Goal: Transaction & Acquisition: Purchase product/service

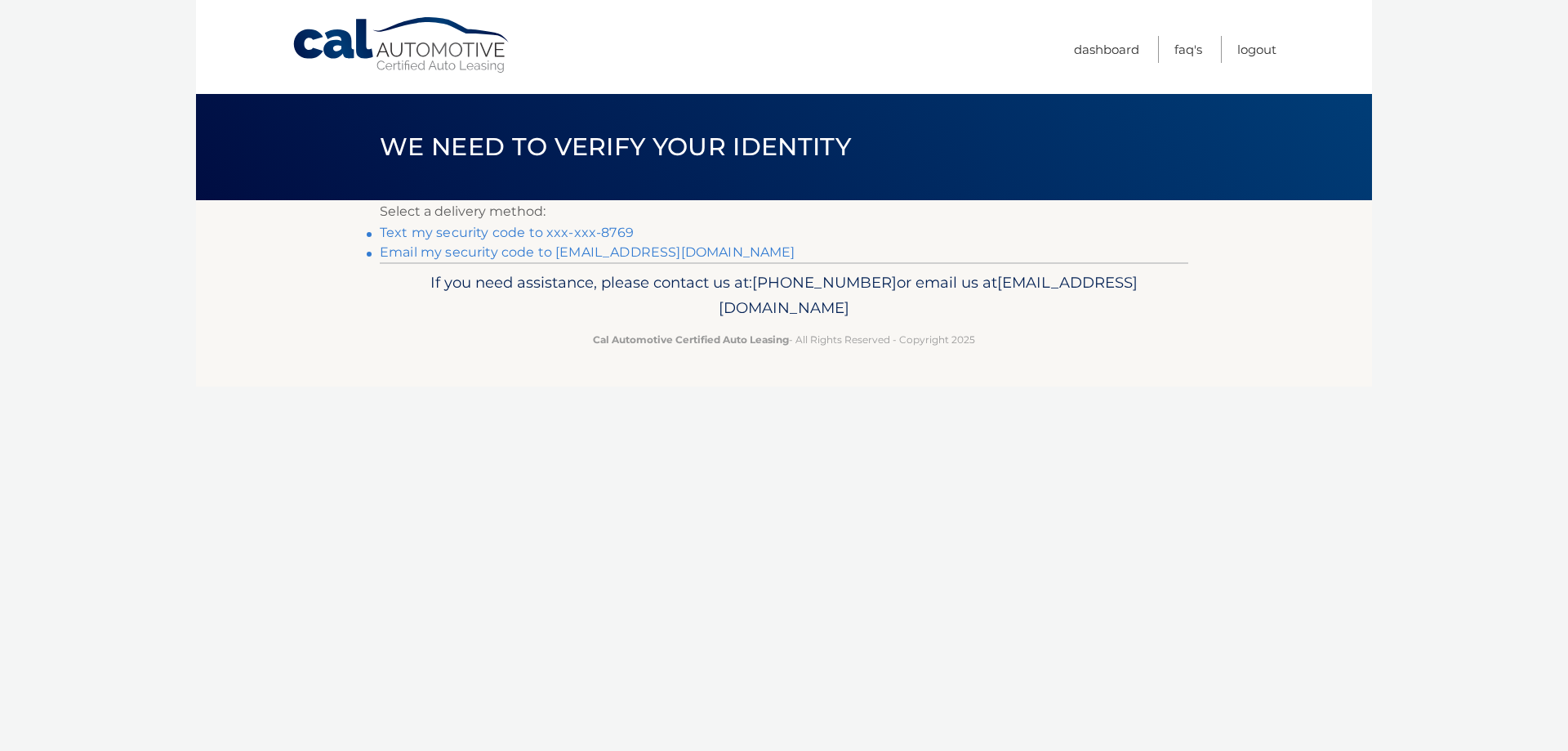
click at [569, 231] on link "Text my security code to xxx-xxx-8769" at bounding box center [507, 232] width 254 height 15
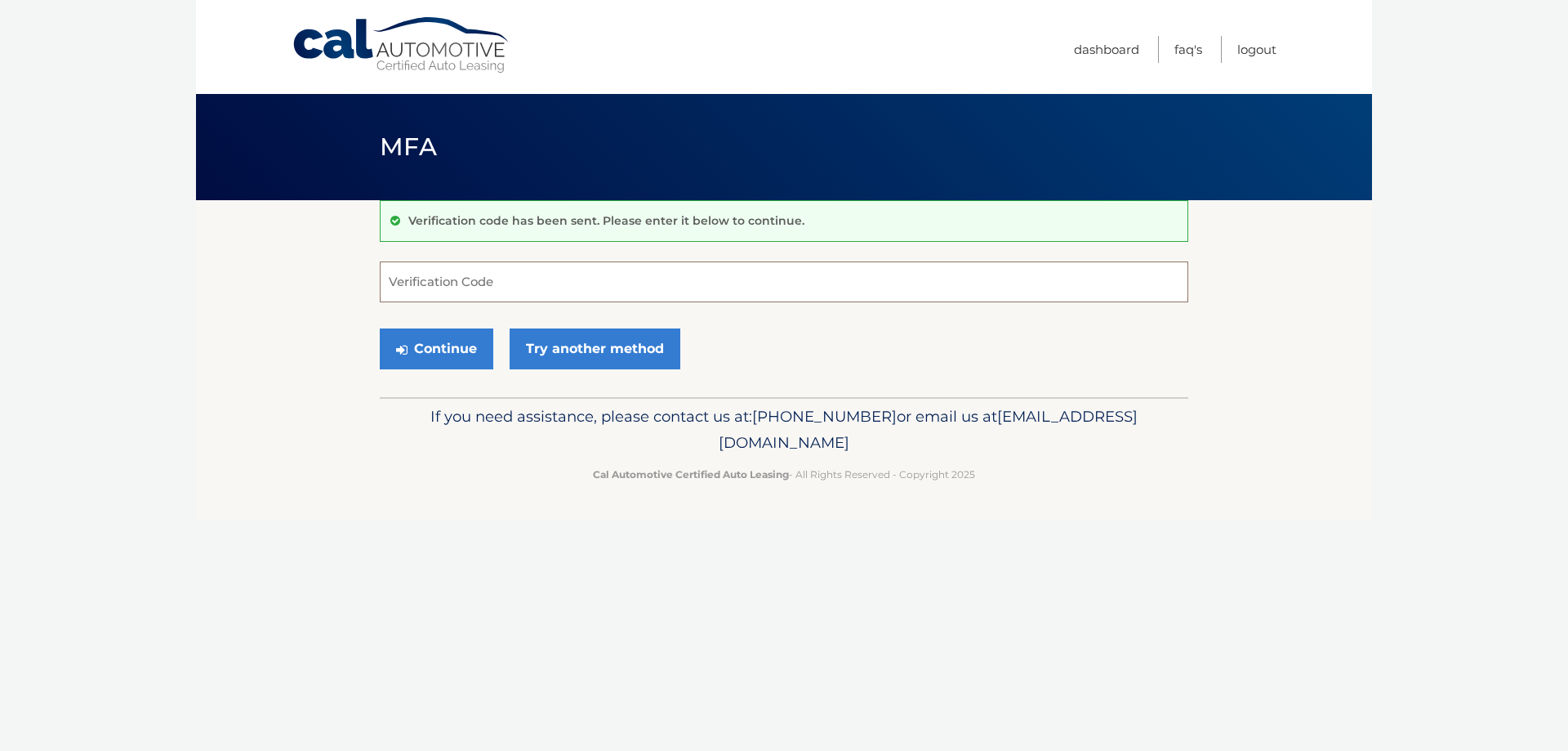
click at [461, 281] on input "Verification Code" at bounding box center [784, 281] width 808 height 41
type input "397476"
click at [434, 343] on button "Continue" at bounding box center [436, 348] width 114 height 41
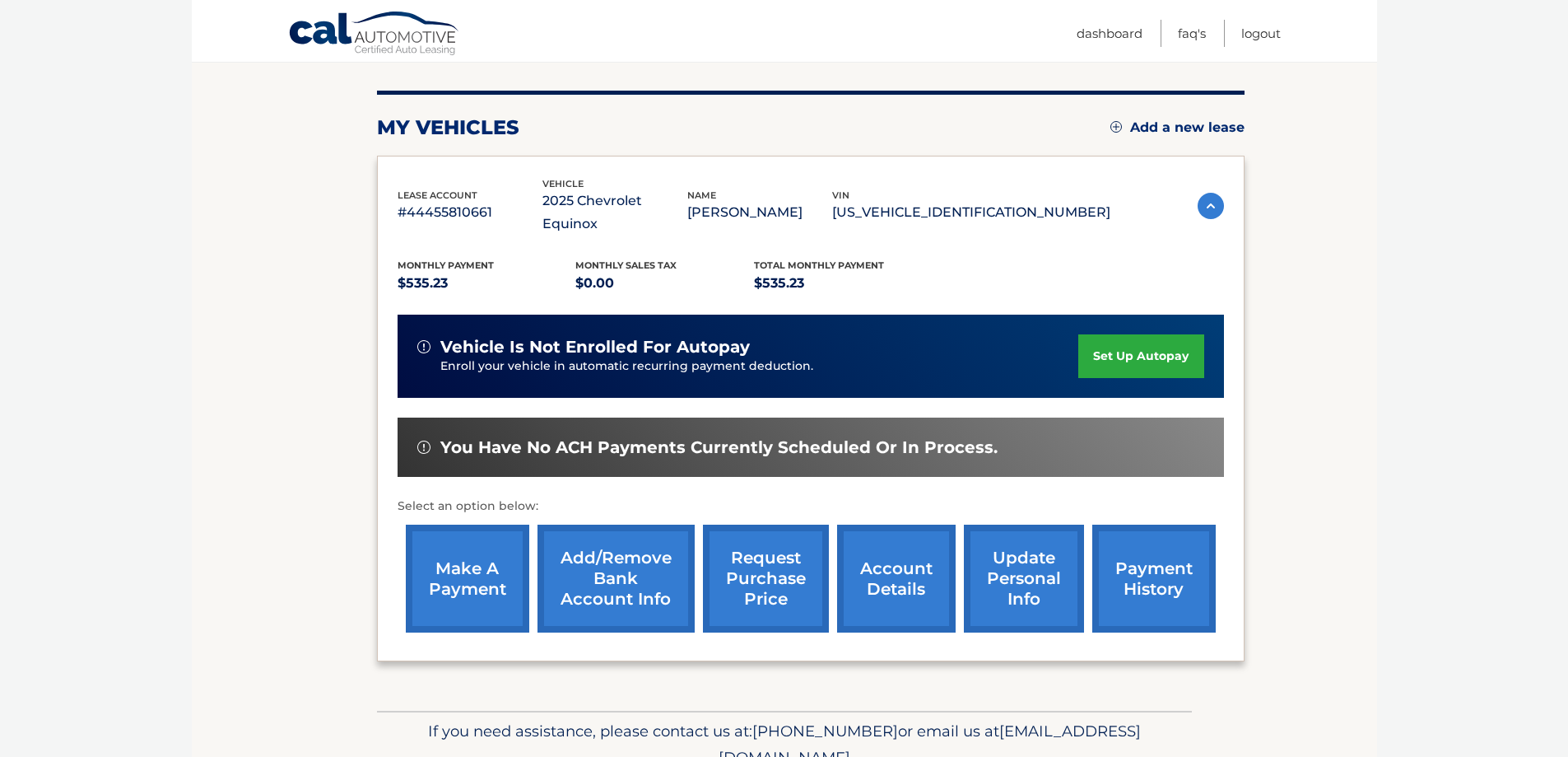
scroll to position [241, 0]
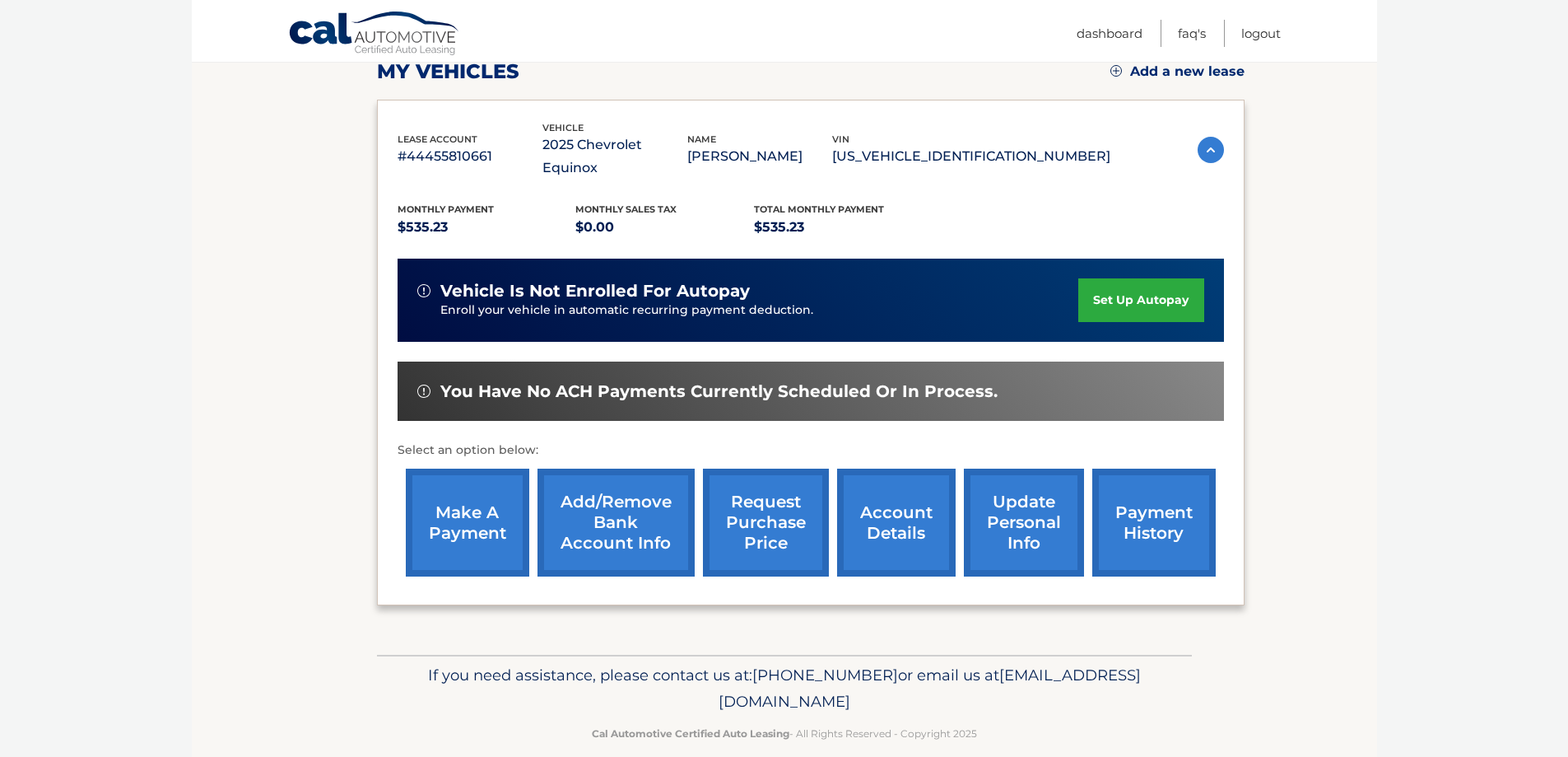
click at [478, 490] on link "make a payment" at bounding box center [468, 523] width 123 height 108
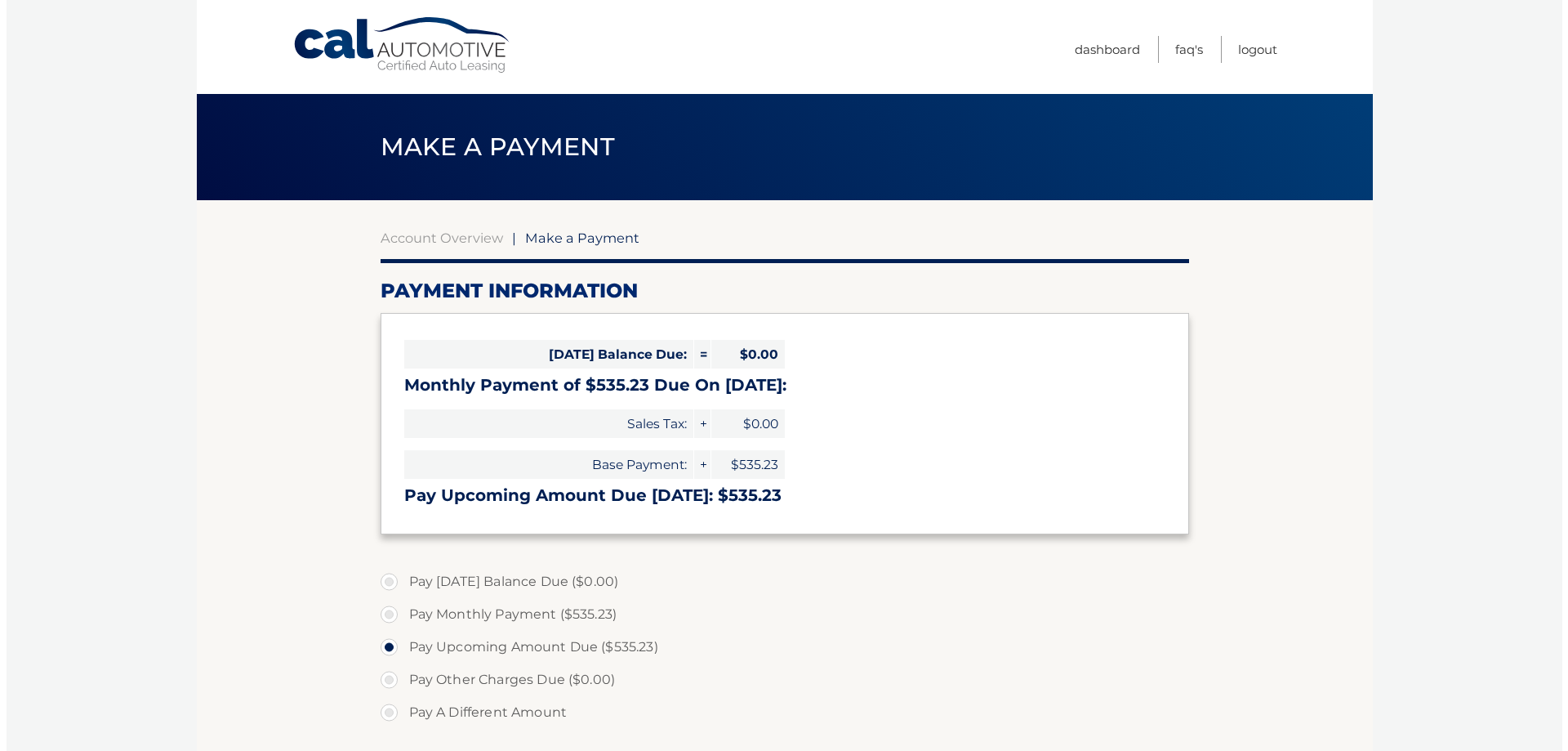
scroll to position [416, 0]
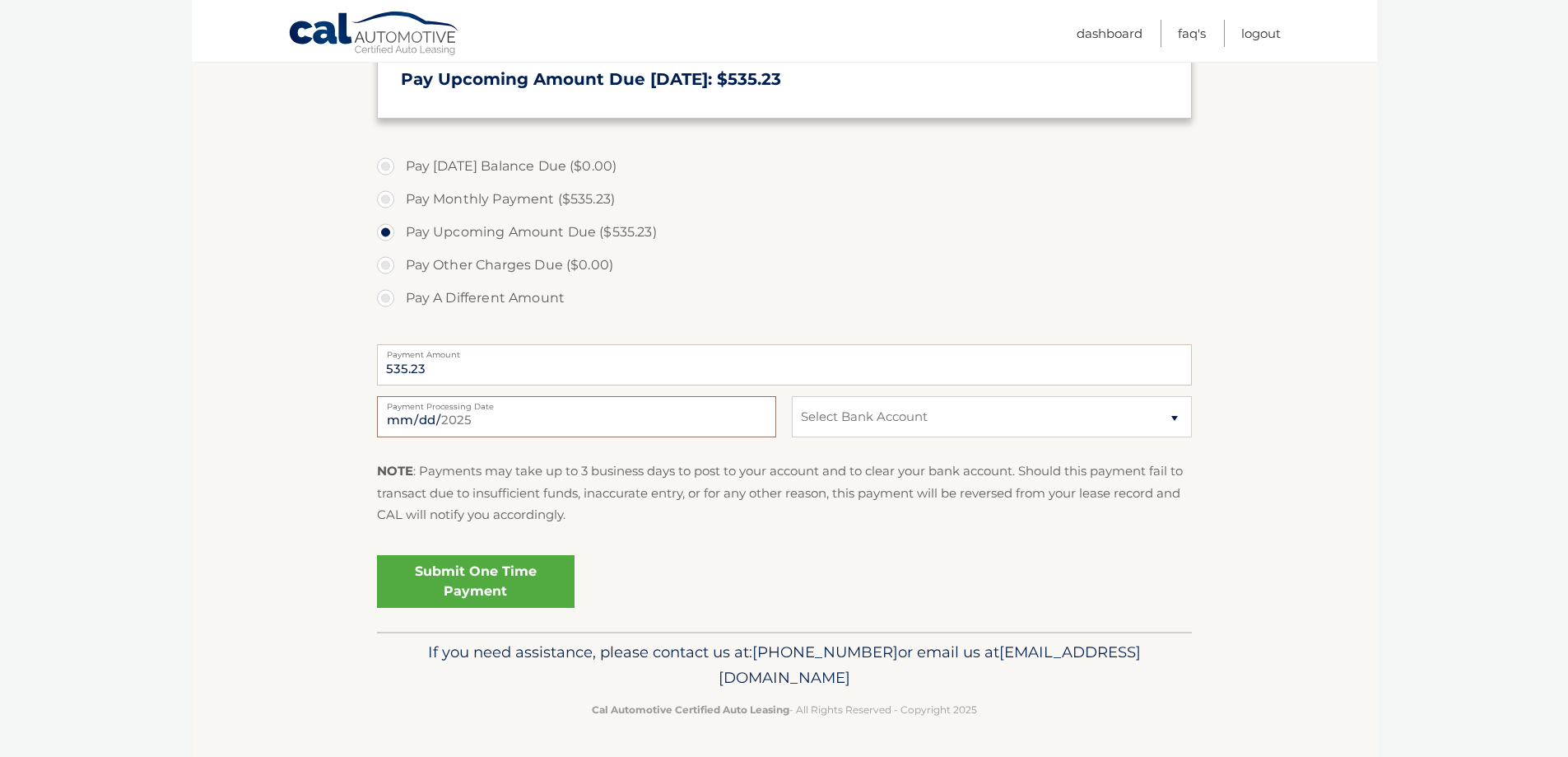
click at [479, 415] on input "2025-09-16" at bounding box center [577, 417] width 399 height 41
type input "2025-09-17"
click at [875, 429] on select "Select Bank Account Checking JPMORGAN CHASE BANK, NA *****0742 Checking JPMORGA…" at bounding box center [991, 417] width 399 height 41
select select "MTdhZjUxM2QtYzE5Yy00ZmE3LThhZWMtNDFkODkyNzg3MmI0"
click at [792, 396] on select "Select Bank Account Checking JPMORGAN CHASE BANK, NA *****0742 Checking JPMORGA…" at bounding box center [991, 417] width 399 height 41
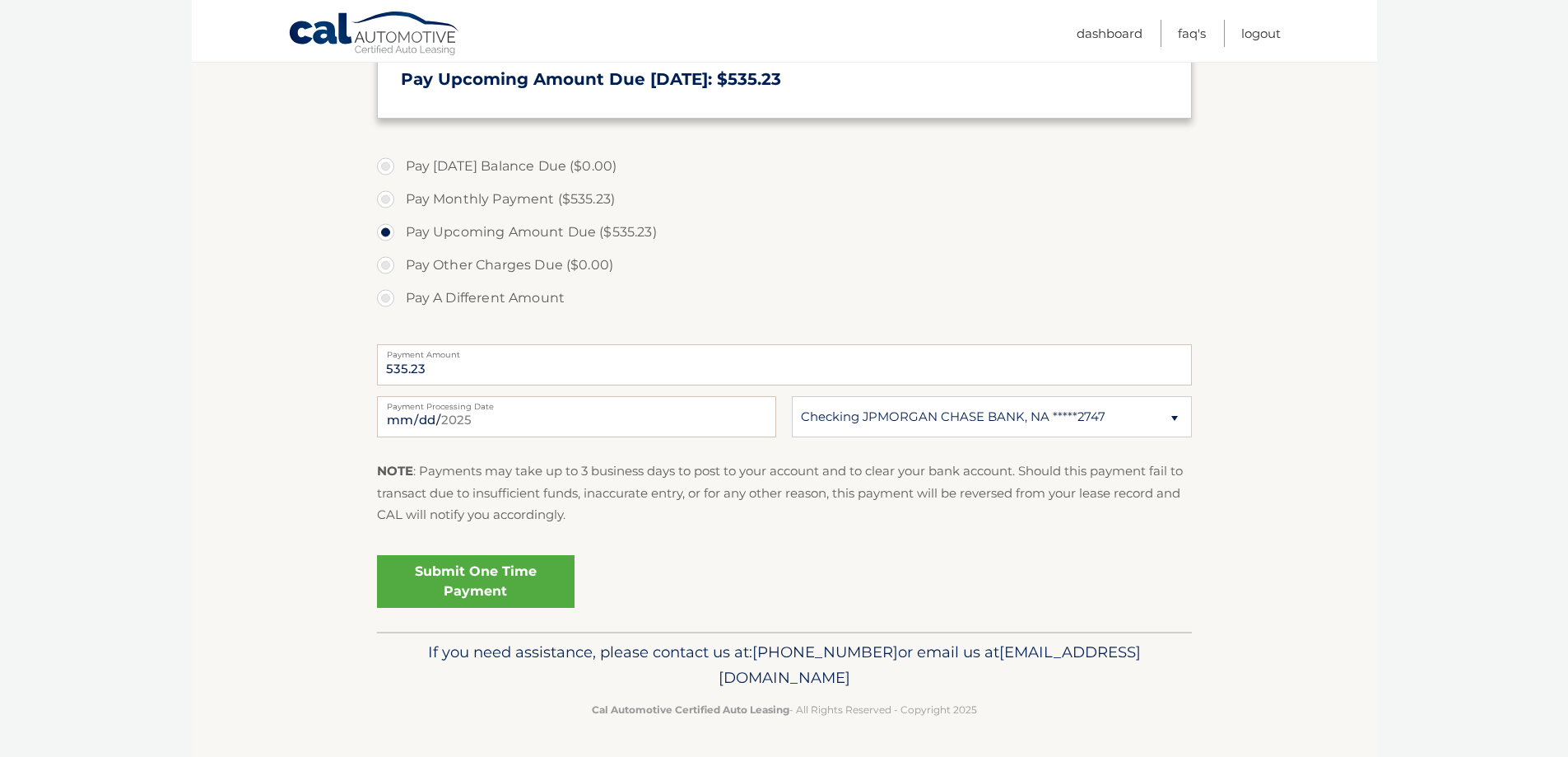
click at [511, 580] on link "Submit One Time Payment" at bounding box center [475, 581] width 198 height 53
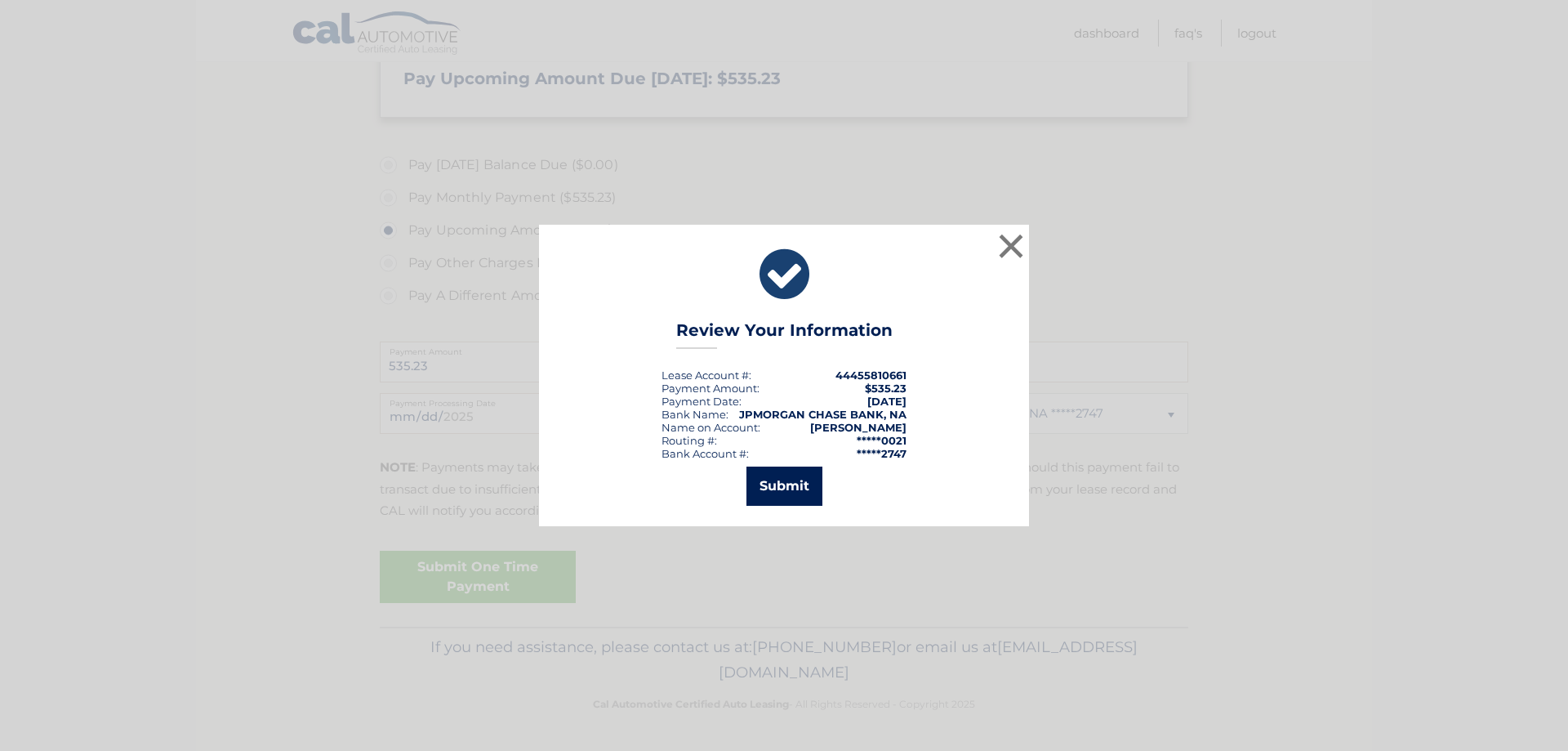
click at [784, 493] on button "Submit" at bounding box center [784, 486] width 76 height 39
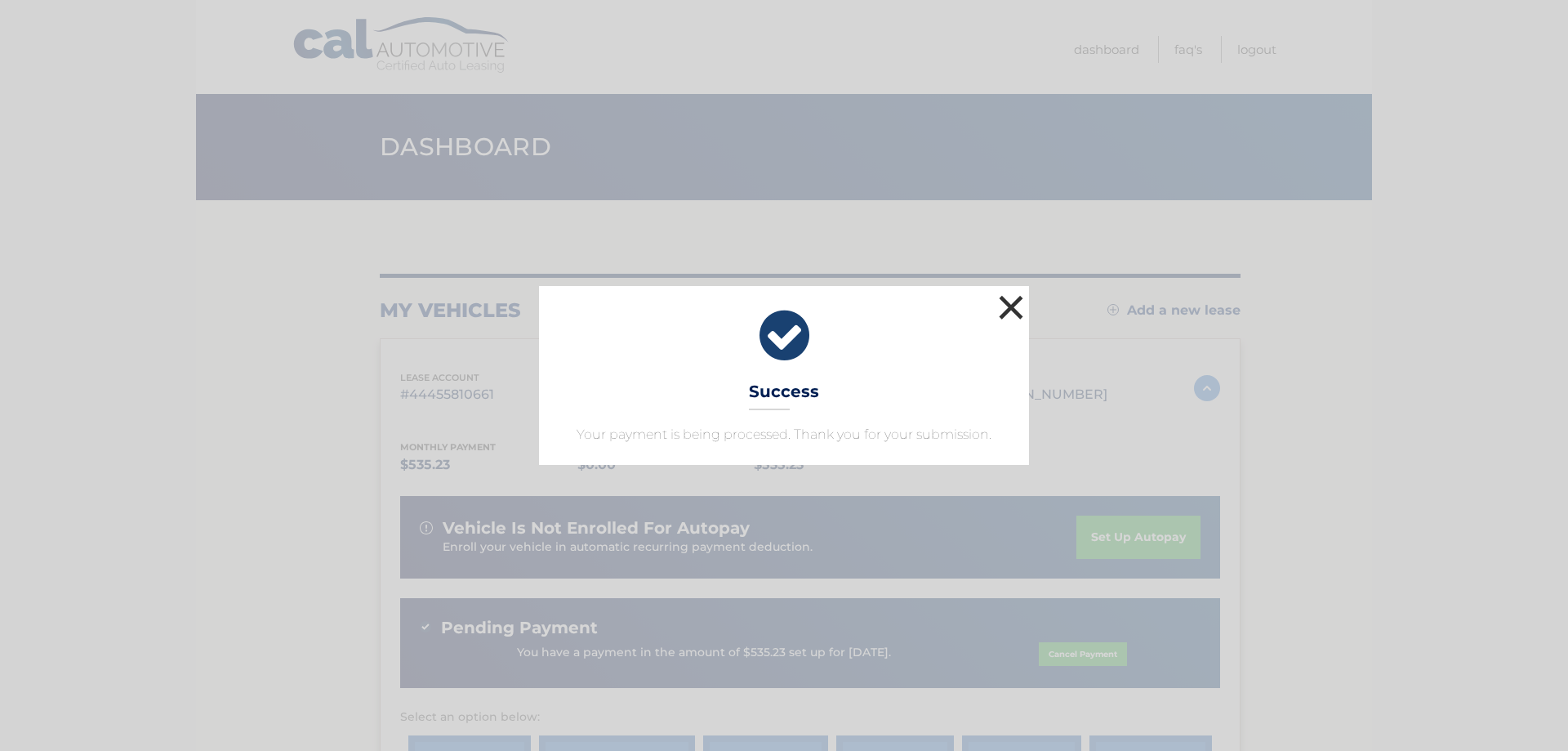
click at [1017, 311] on button "×" at bounding box center [1011, 307] width 33 height 33
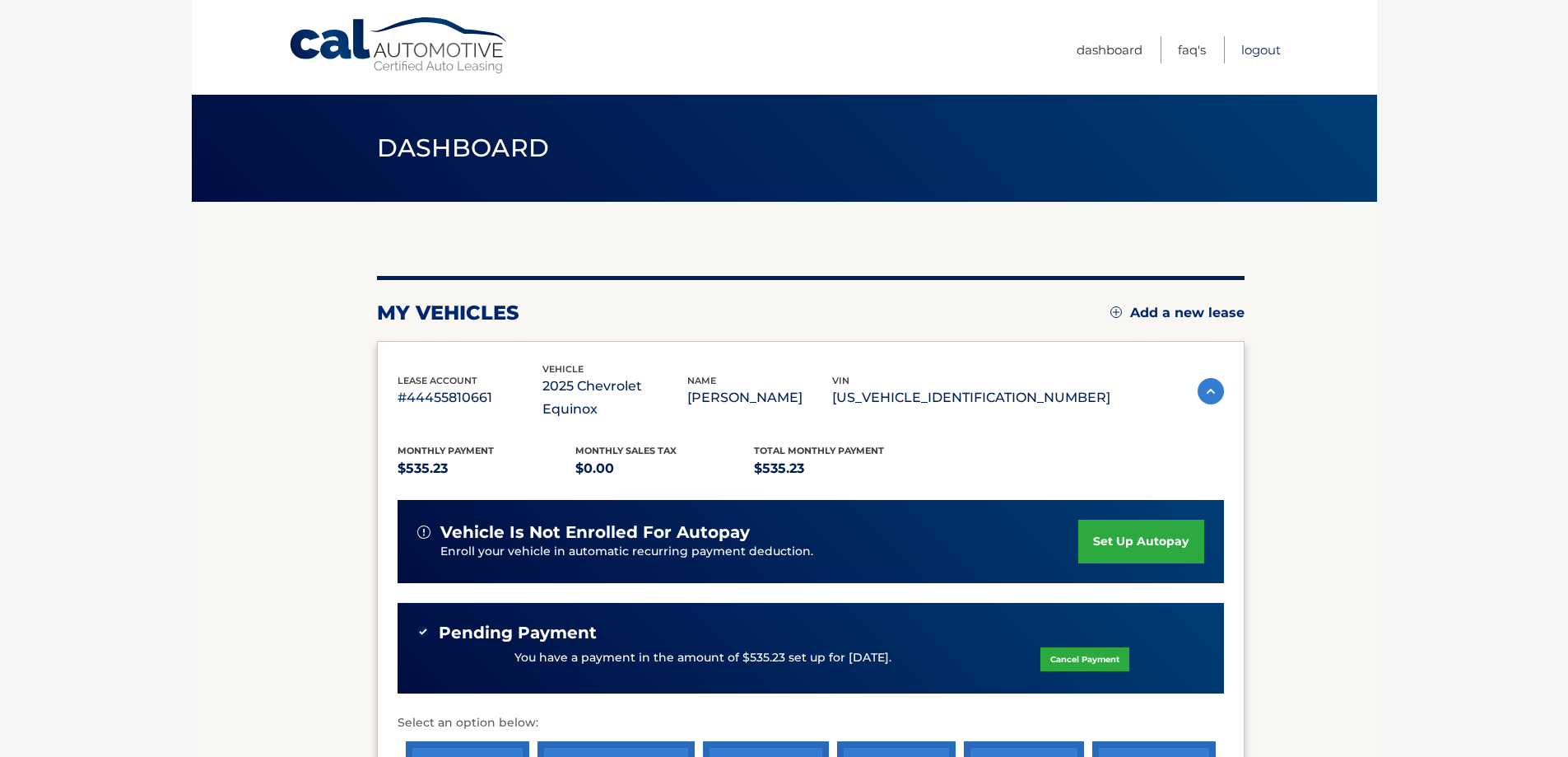
click at [1258, 50] on link "Logout" at bounding box center [1261, 50] width 40 height 27
